Goal: Communication & Community: Answer question/provide support

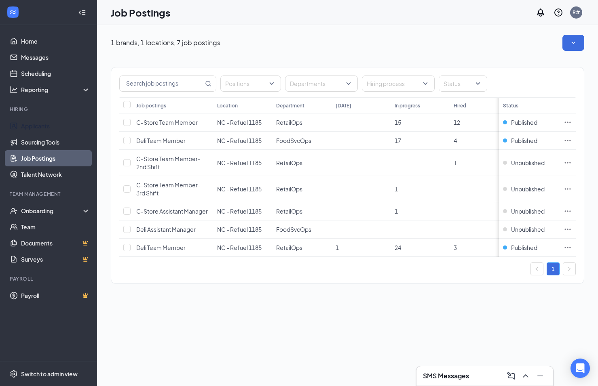
drag, startPoint x: 26, startPoint y: 124, endPoint x: 81, endPoint y: 161, distance: 66.5
click at [26, 124] on link "Applicants" at bounding box center [55, 126] width 69 height 16
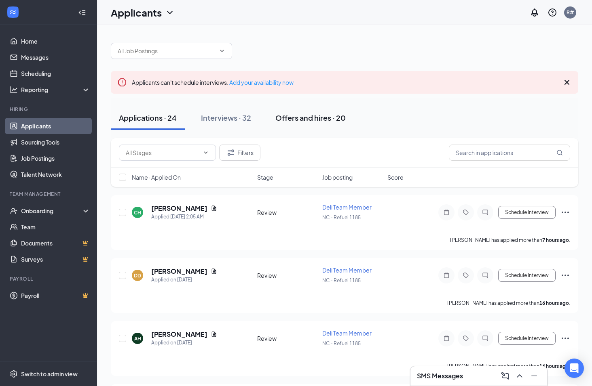
click at [298, 118] on div "Offers and hires · 20" at bounding box center [310, 118] width 70 height 10
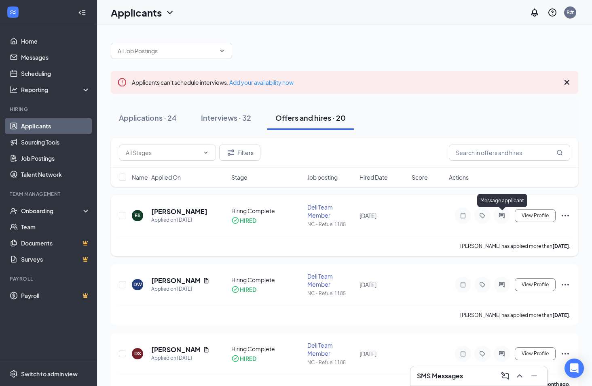
click at [503, 216] on icon "ActiveChat" at bounding box center [502, 216] width 10 height 6
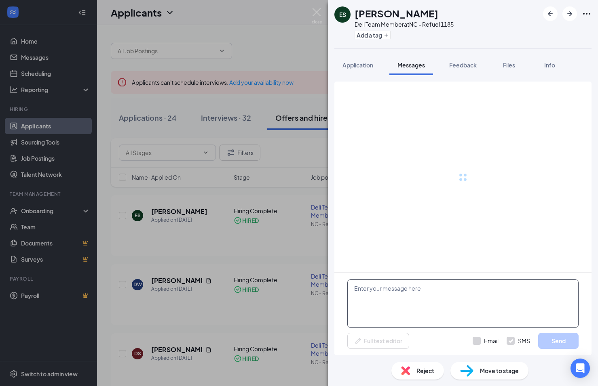
click at [430, 313] on textarea at bounding box center [462, 304] width 231 height 48
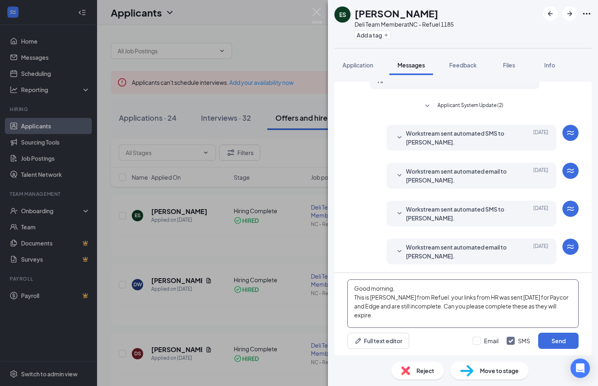
scroll to position [9, 0]
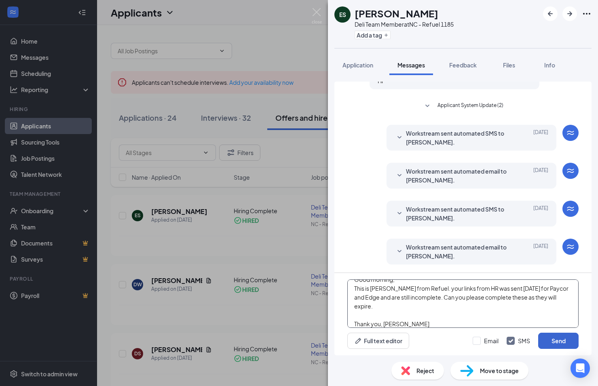
type textarea "Good morning, This is [PERSON_NAME] from Refuel. your links from HR was sent [D…"
click at [558, 339] on button "Send" at bounding box center [558, 341] width 40 height 16
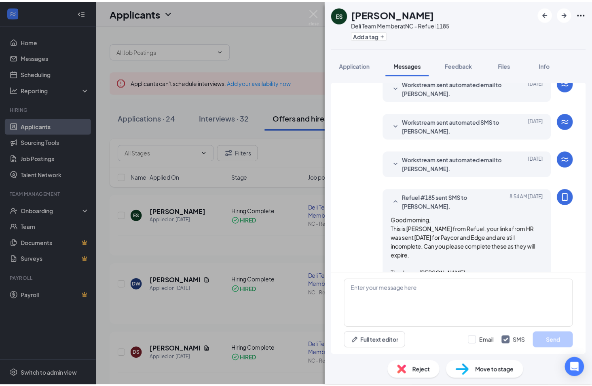
scroll to position [256, 0]
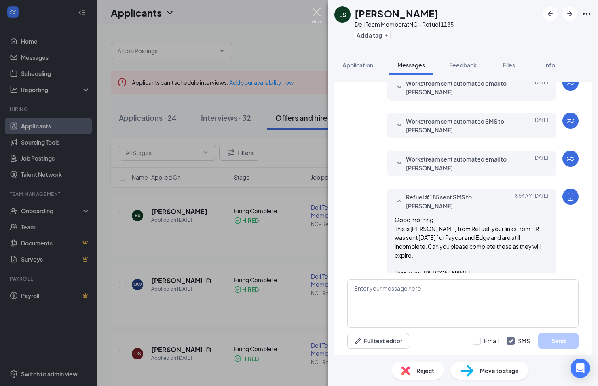
click at [315, 9] on img at bounding box center [317, 16] width 10 height 16
